Goal: Task Accomplishment & Management: Manage account settings

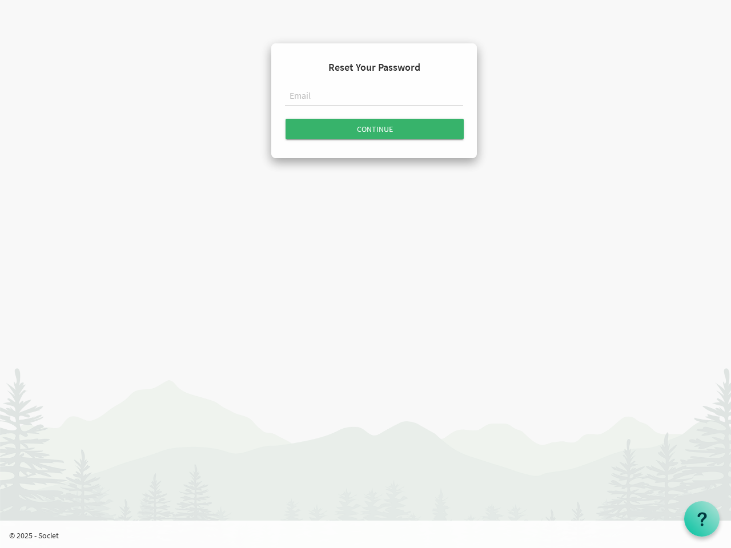
click at [374, 98] on input "text" at bounding box center [374, 96] width 178 height 19
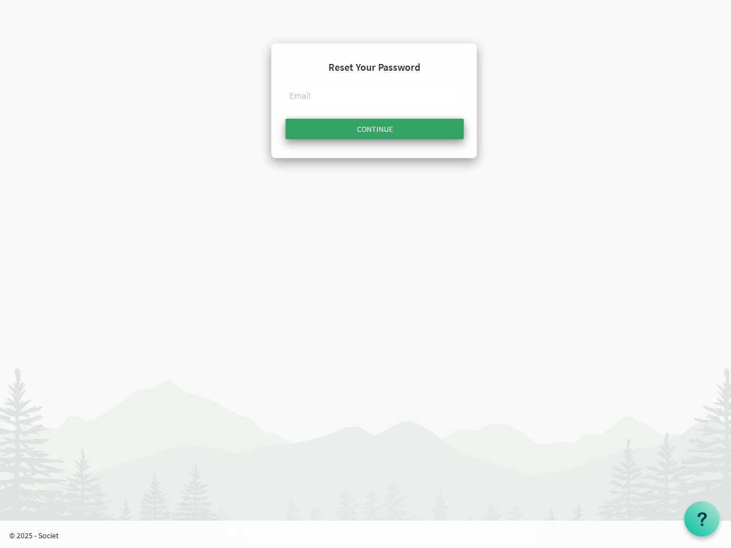
click at [375, 129] on input "Continue" at bounding box center [375, 129] width 178 height 21
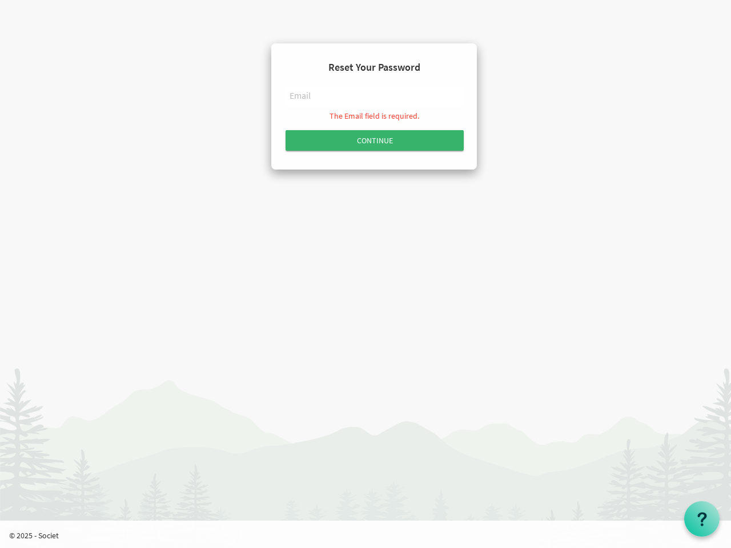
click at [702, 519] on use at bounding box center [701, 519] width 9 height 14
